Goal: Task Accomplishment & Management: Manage account settings

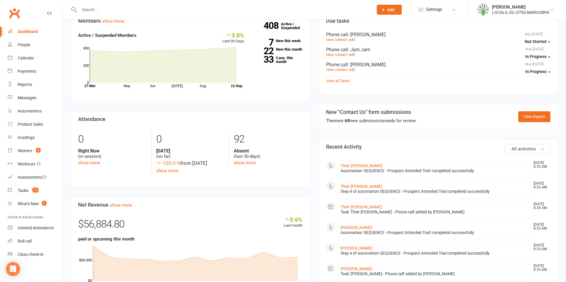
scroll to position [202, 0]
click at [22, 83] on div "Reports" at bounding box center [25, 84] width 14 height 5
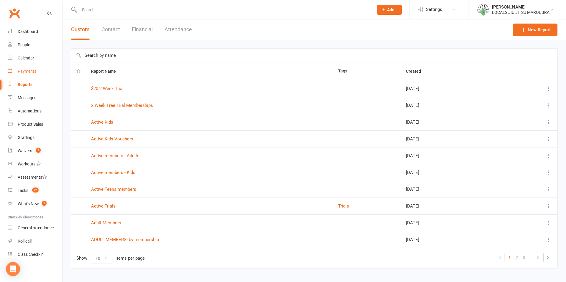
click at [27, 71] on div "Payments" at bounding box center [27, 71] width 19 height 5
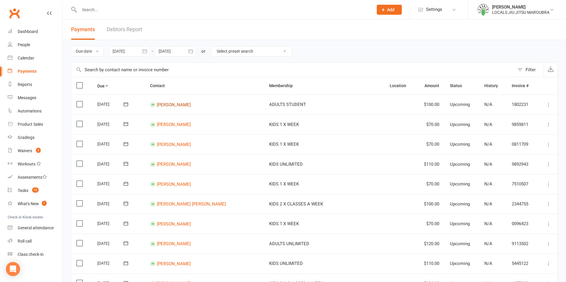
click at [168, 103] on link "[PERSON_NAME]" at bounding box center [174, 104] width 34 height 5
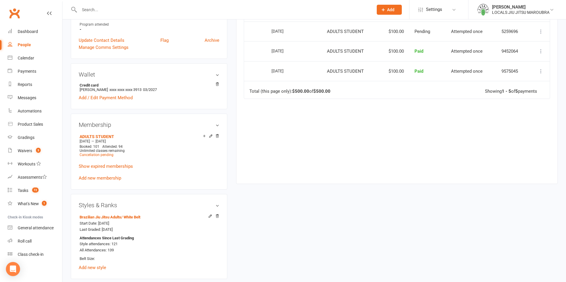
scroll to position [181, 0]
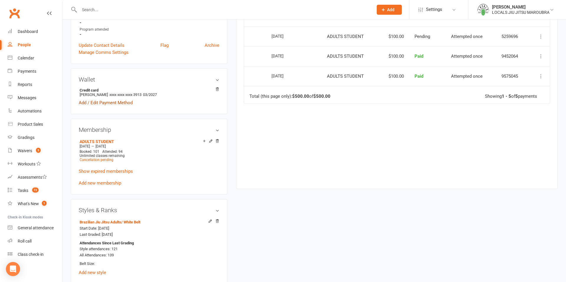
click at [115, 103] on link "Add / Edit Payment Method" at bounding box center [106, 102] width 54 height 7
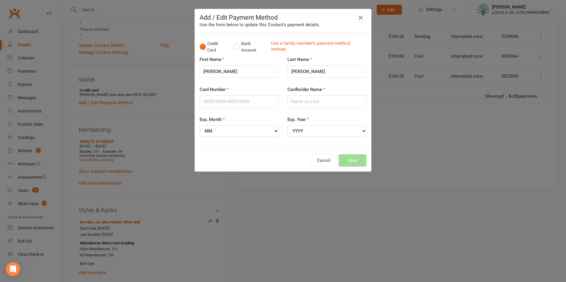
click at [360, 16] on icon "button" at bounding box center [360, 17] width 7 height 7
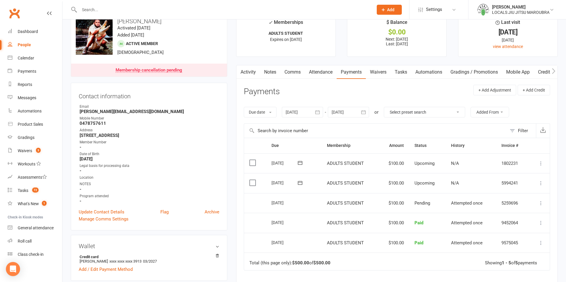
scroll to position [0, 0]
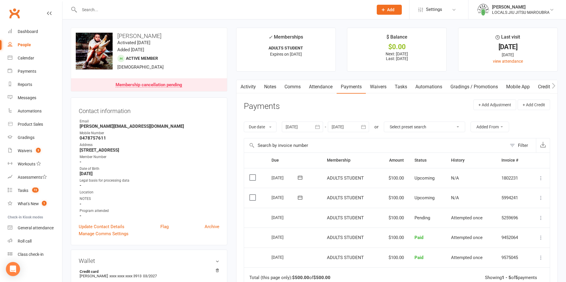
click at [538, 178] on icon at bounding box center [541, 178] width 6 height 6
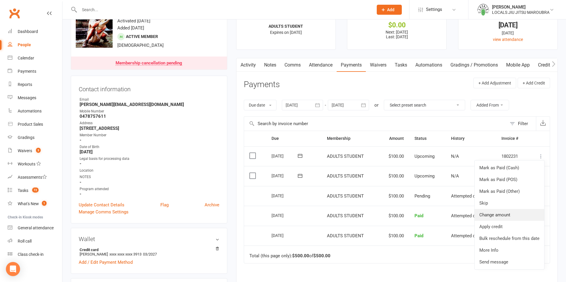
scroll to position [27, 0]
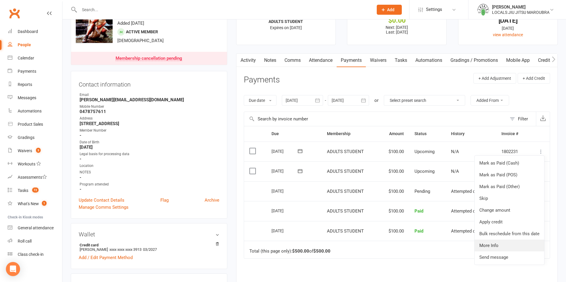
click at [496, 245] on link "More Info" at bounding box center [509, 246] width 70 height 12
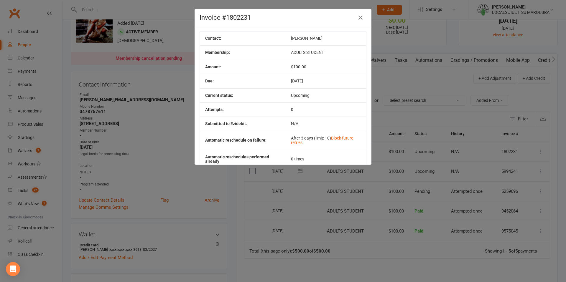
scroll to position [50, 0]
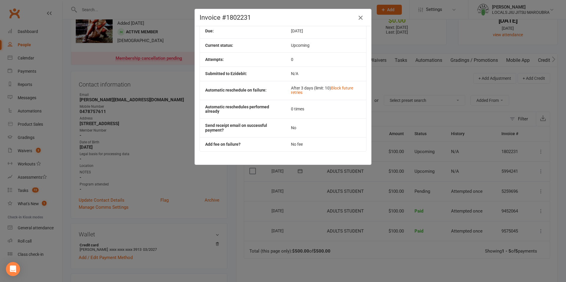
click at [359, 17] on icon "button" at bounding box center [360, 17] width 7 height 7
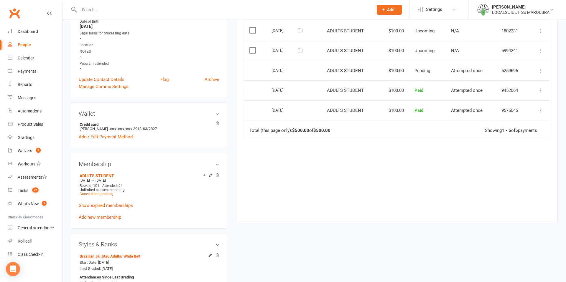
scroll to position [149, 0]
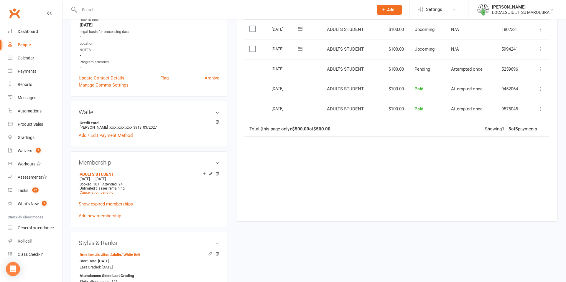
click at [219, 113] on h3 "Wallet" at bounding box center [149, 112] width 141 height 6
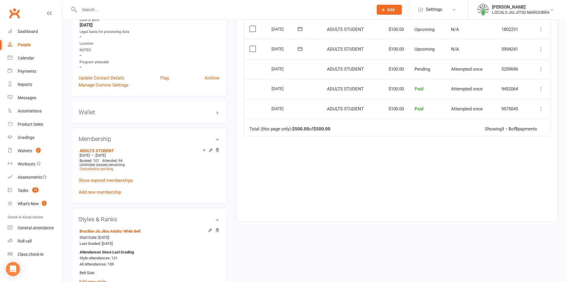
click at [217, 114] on h3 "Wallet" at bounding box center [149, 112] width 141 height 6
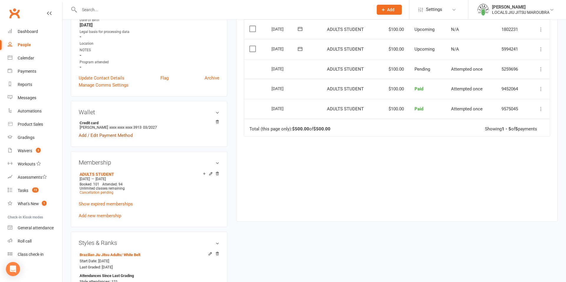
click at [95, 136] on link "Add / Edit Payment Method" at bounding box center [106, 135] width 54 height 7
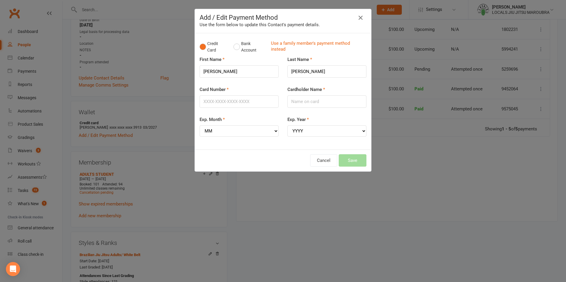
click at [363, 18] on icon "button" at bounding box center [360, 17] width 7 height 7
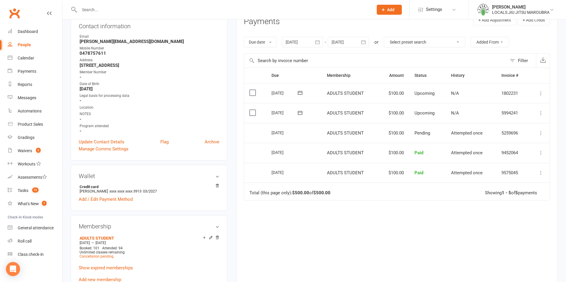
scroll to position [0, 0]
